Goal: Task Accomplishment & Management: Use online tool/utility

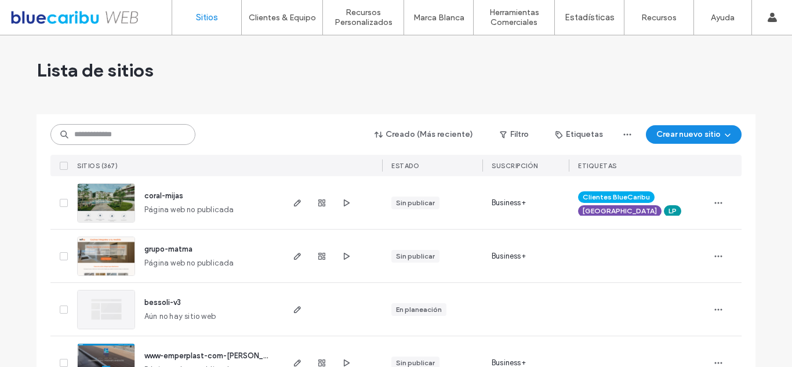
click at [141, 129] on input at bounding box center [122, 134] width 145 height 21
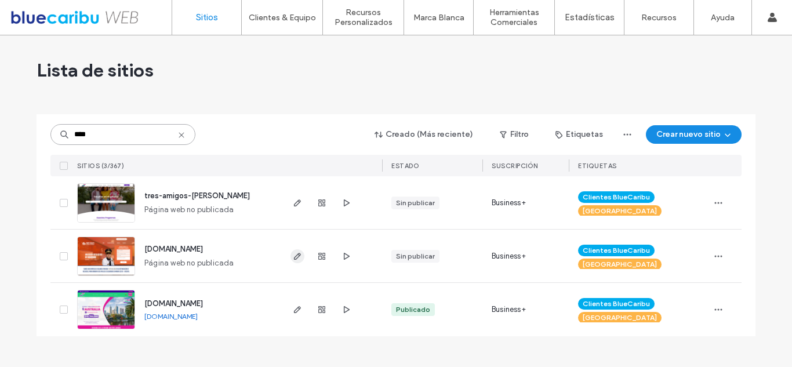
type input "****"
click at [296, 259] on use "button" at bounding box center [297, 256] width 7 height 7
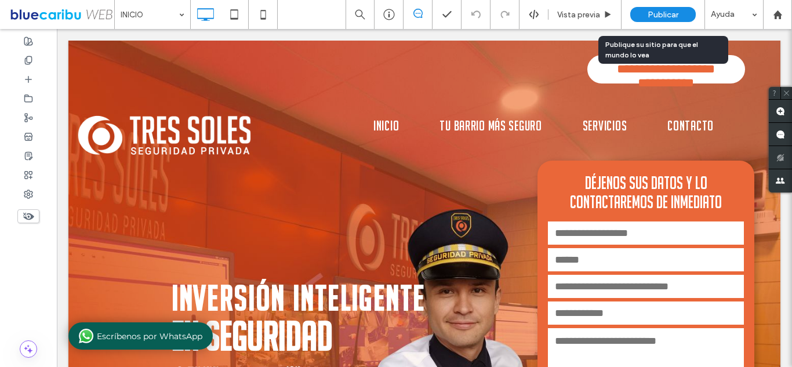
click at [663, 17] on span "Publicar" at bounding box center [663, 15] width 31 height 10
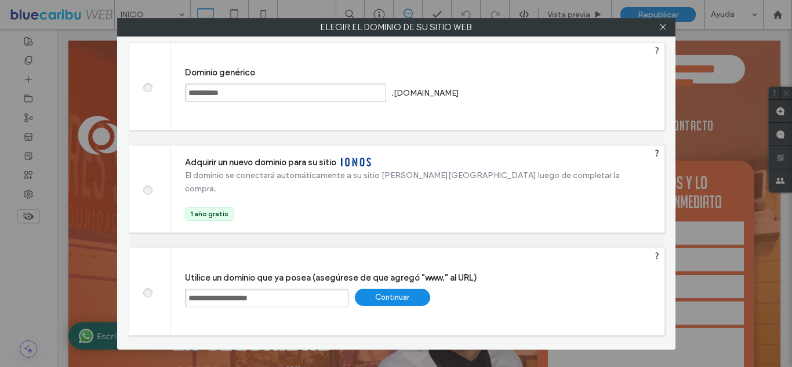
click at [397, 294] on div "Continuar" at bounding box center [392, 297] width 75 height 17
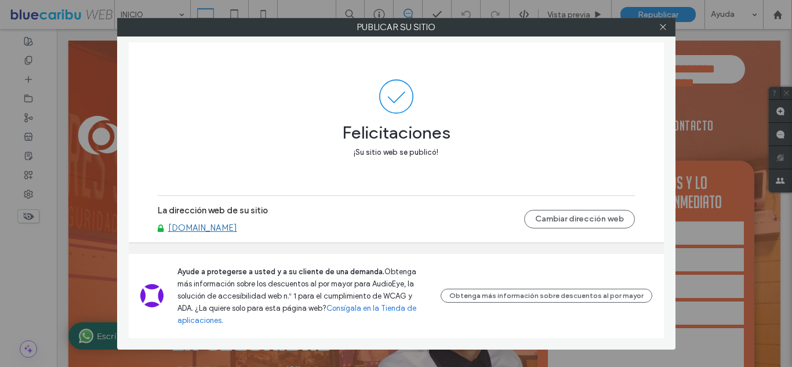
click at [215, 233] on link "www.tressoles.com.co" at bounding box center [202, 228] width 69 height 10
click at [665, 33] on span at bounding box center [663, 27] width 9 height 17
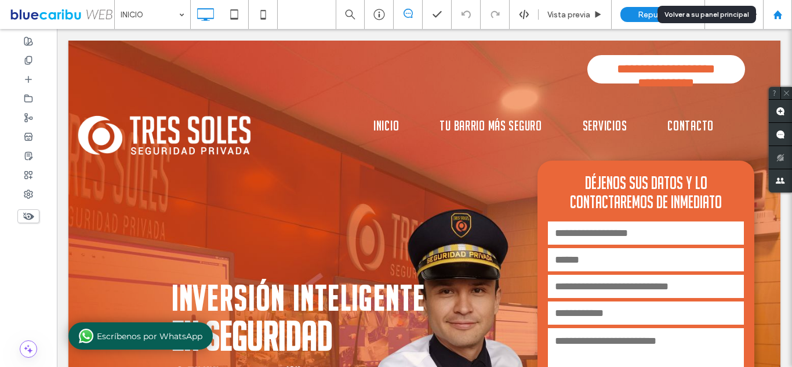
click at [777, 19] on icon at bounding box center [778, 15] width 10 height 10
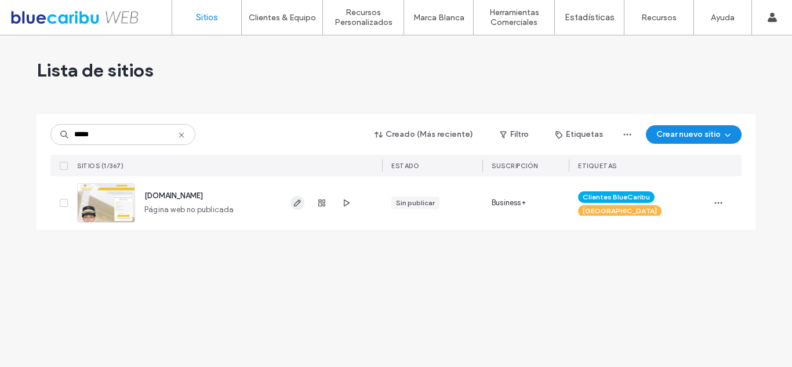
type input "*****"
click at [292, 203] on span "button" at bounding box center [297, 203] width 14 height 14
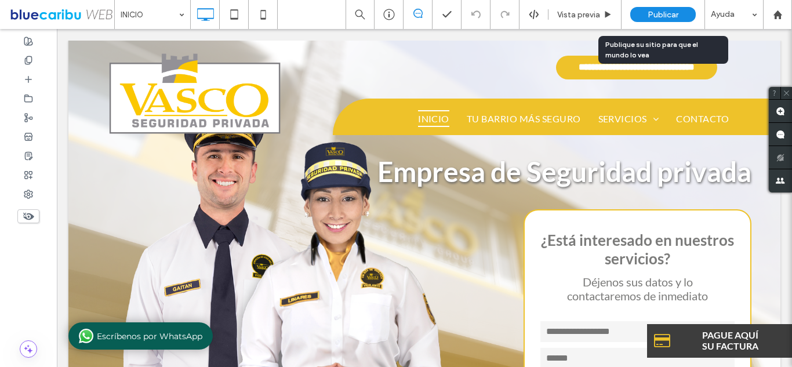
click at [641, 13] on div "Publicar" at bounding box center [663, 14] width 66 height 15
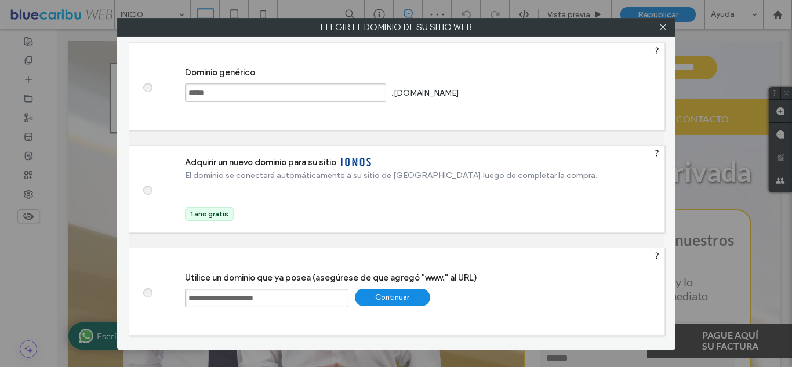
click at [384, 293] on div "Continuar" at bounding box center [392, 297] width 75 height 17
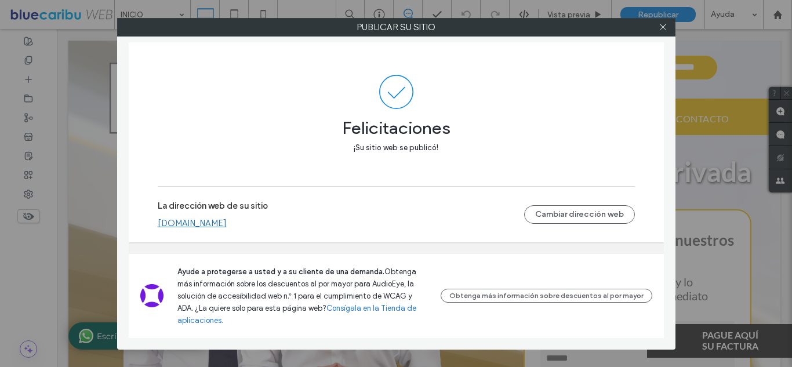
click at [223, 228] on link "www.vascoseguridad.com" at bounding box center [192, 223] width 69 height 10
click at [659, 27] on icon at bounding box center [663, 27] width 9 height 9
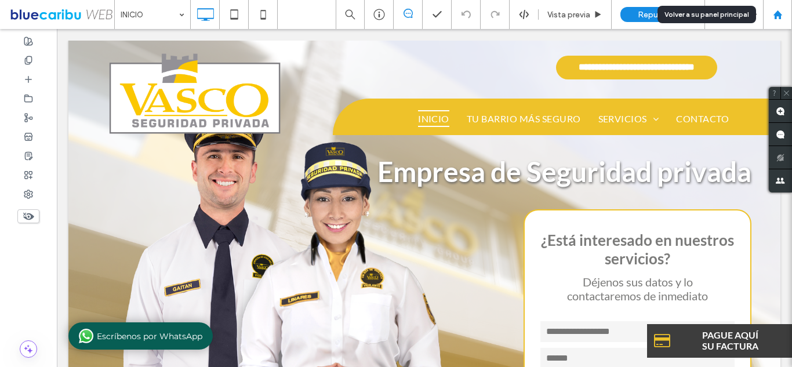
click at [785, 8] on div at bounding box center [777, 14] width 29 height 29
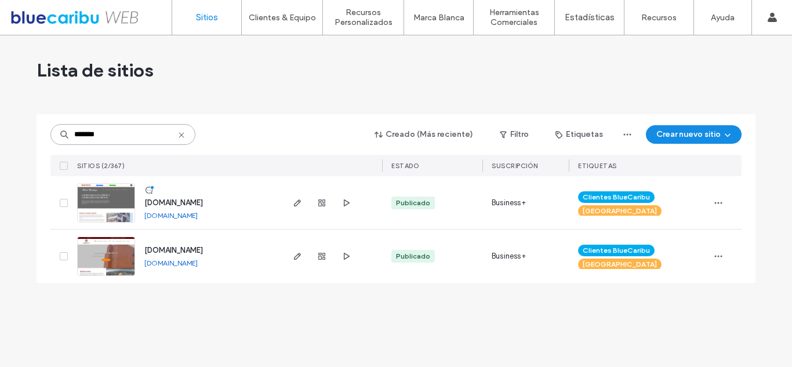
type input "*******"
click at [170, 217] on link "[DOMAIN_NAME]" at bounding box center [170, 215] width 53 height 9
click at [293, 201] on icon "button" at bounding box center [297, 202] width 9 height 9
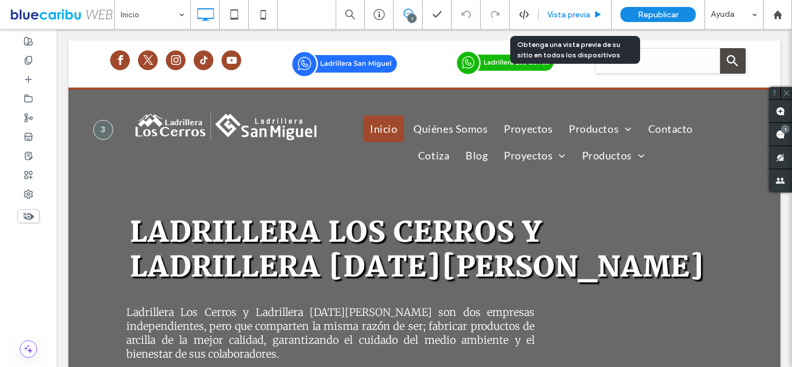
drag, startPoint x: 569, startPoint y: 17, endPoint x: 485, endPoint y: 2, distance: 85.5
click at [569, 17] on span "Vista previa" at bounding box center [568, 15] width 43 height 10
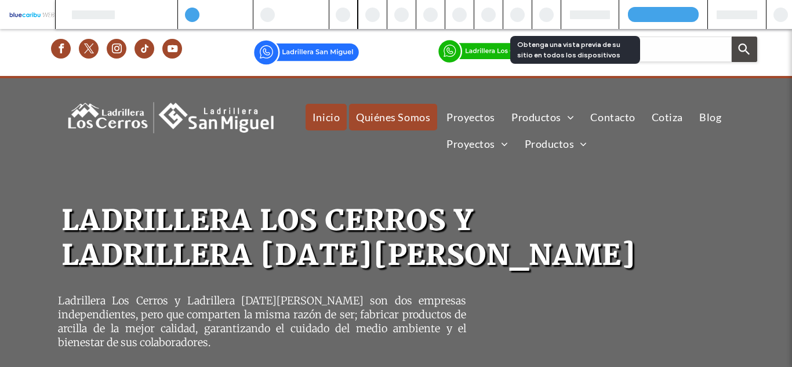
click at [390, 118] on span "Quiénes Somos" at bounding box center [393, 117] width 74 height 13
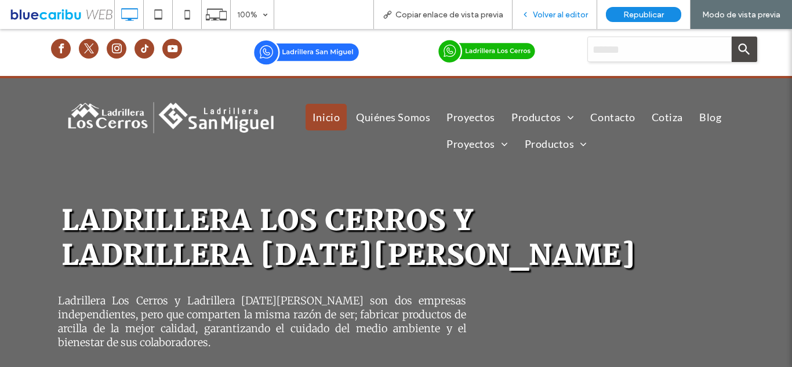
click at [548, 15] on span "Volver al editor" at bounding box center [560, 15] width 55 height 10
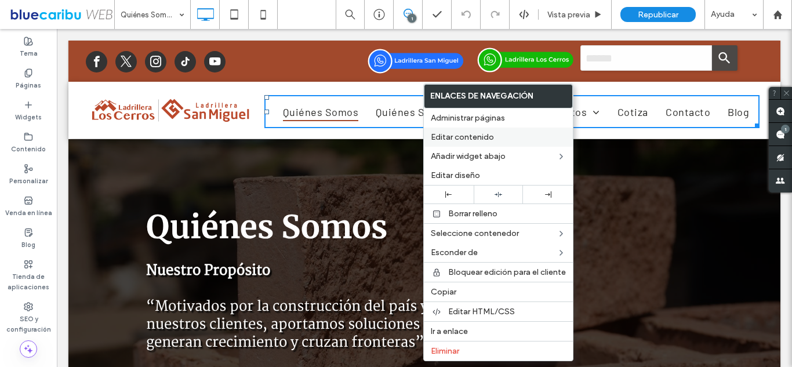
click at [465, 137] on span "Editar contenido" at bounding box center [462, 137] width 63 height 10
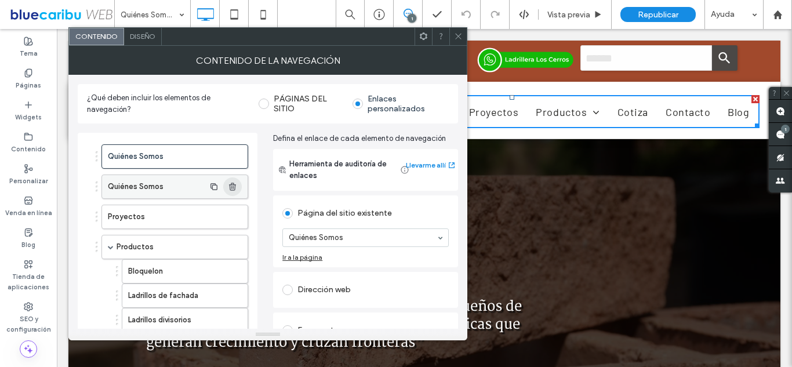
click at [234, 189] on icon "button" at bounding box center [232, 186] width 9 height 9
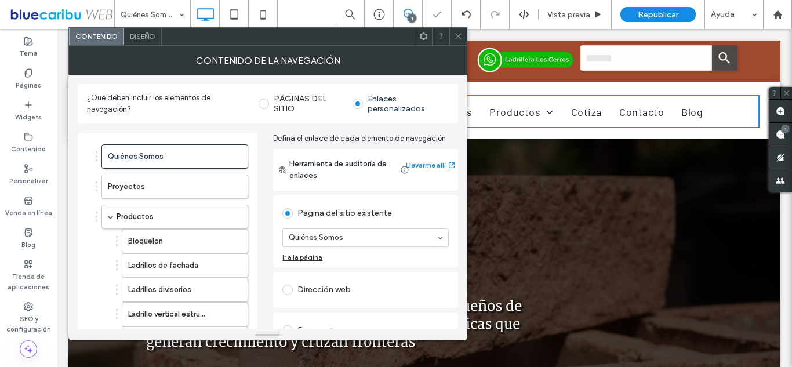
click at [459, 39] on icon at bounding box center [458, 36] width 9 height 9
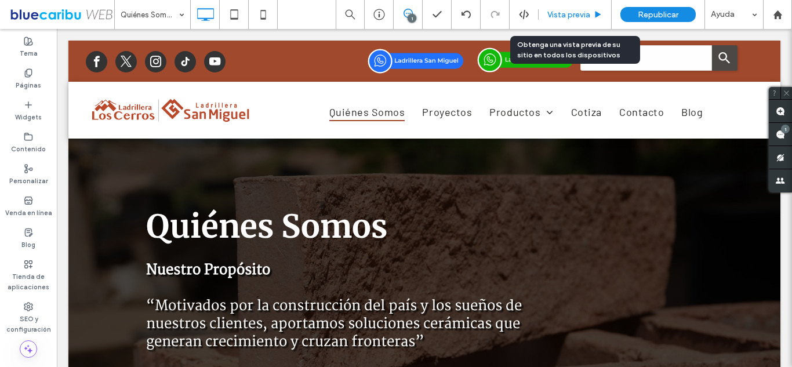
click at [572, 14] on span "Vista previa" at bounding box center [568, 15] width 43 height 10
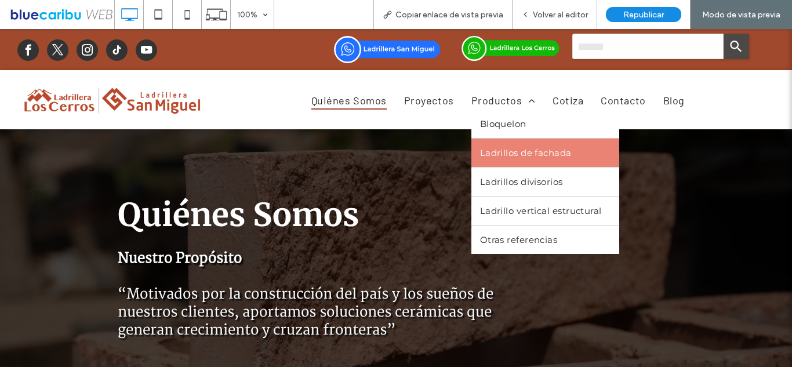
click at [508, 157] on span "Ladrillos de fachada" at bounding box center [526, 152] width 92 height 11
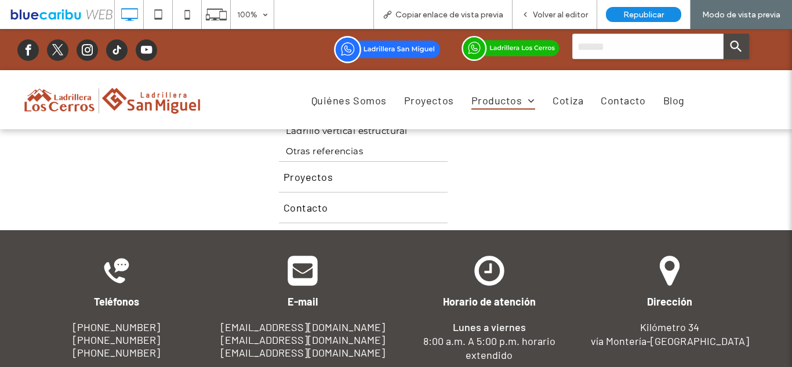
scroll to position [1241, 0]
